Goal: Task Accomplishment & Management: Manage account settings

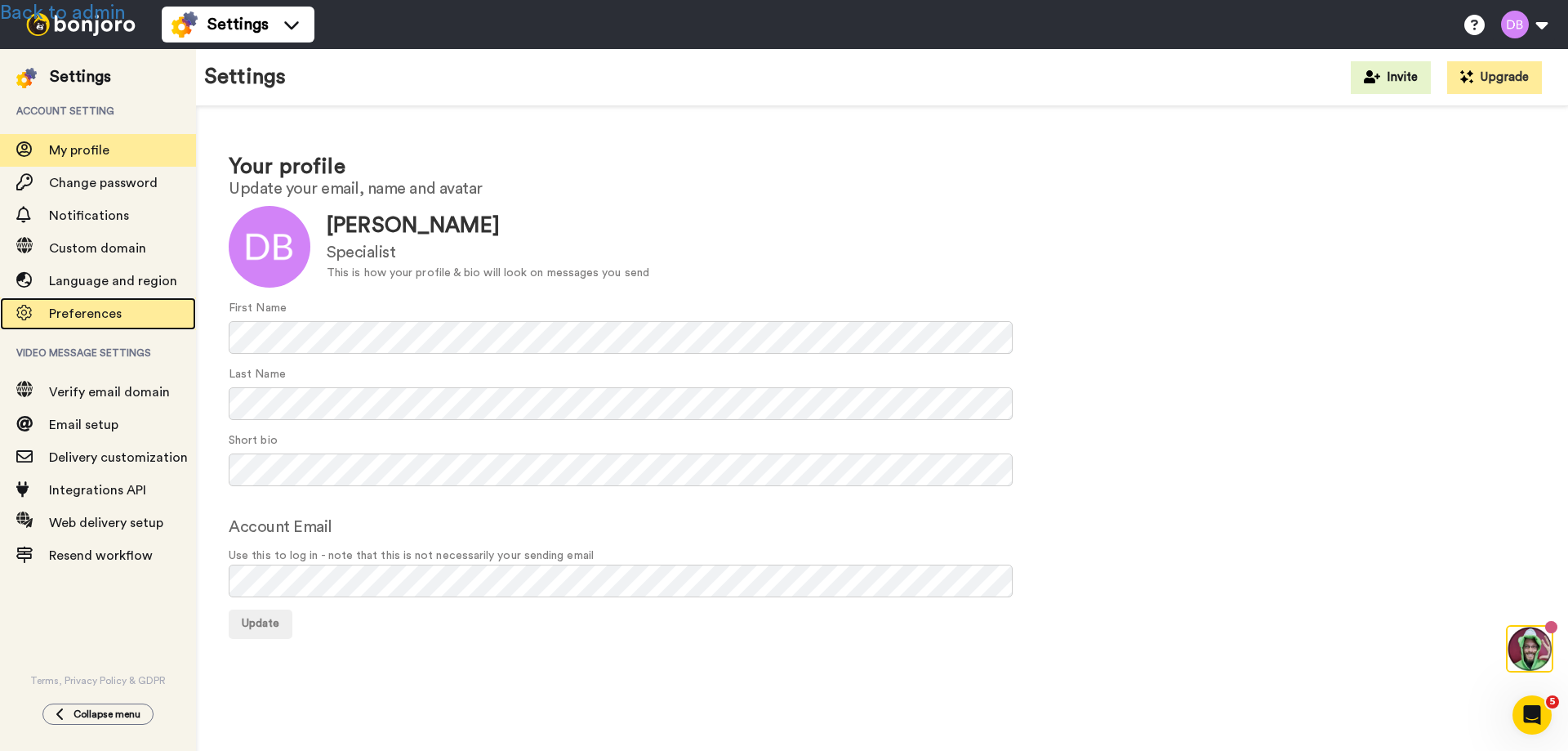
click at [80, 307] on span "Preferences" at bounding box center [85, 313] width 73 height 13
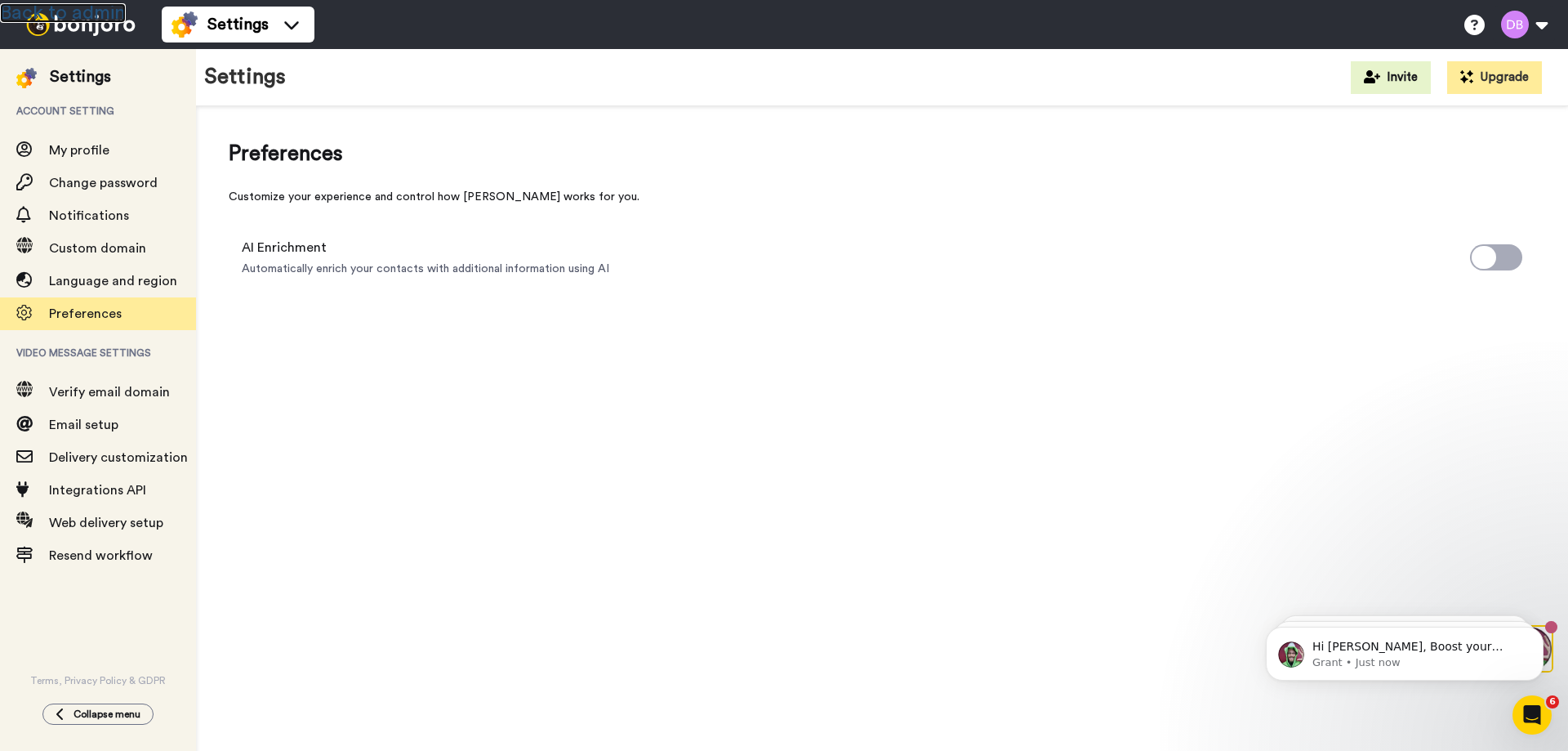
click at [100, 10] on link "Back to admin" at bounding box center [63, 13] width 126 height 19
